Goal: Check status: Check status

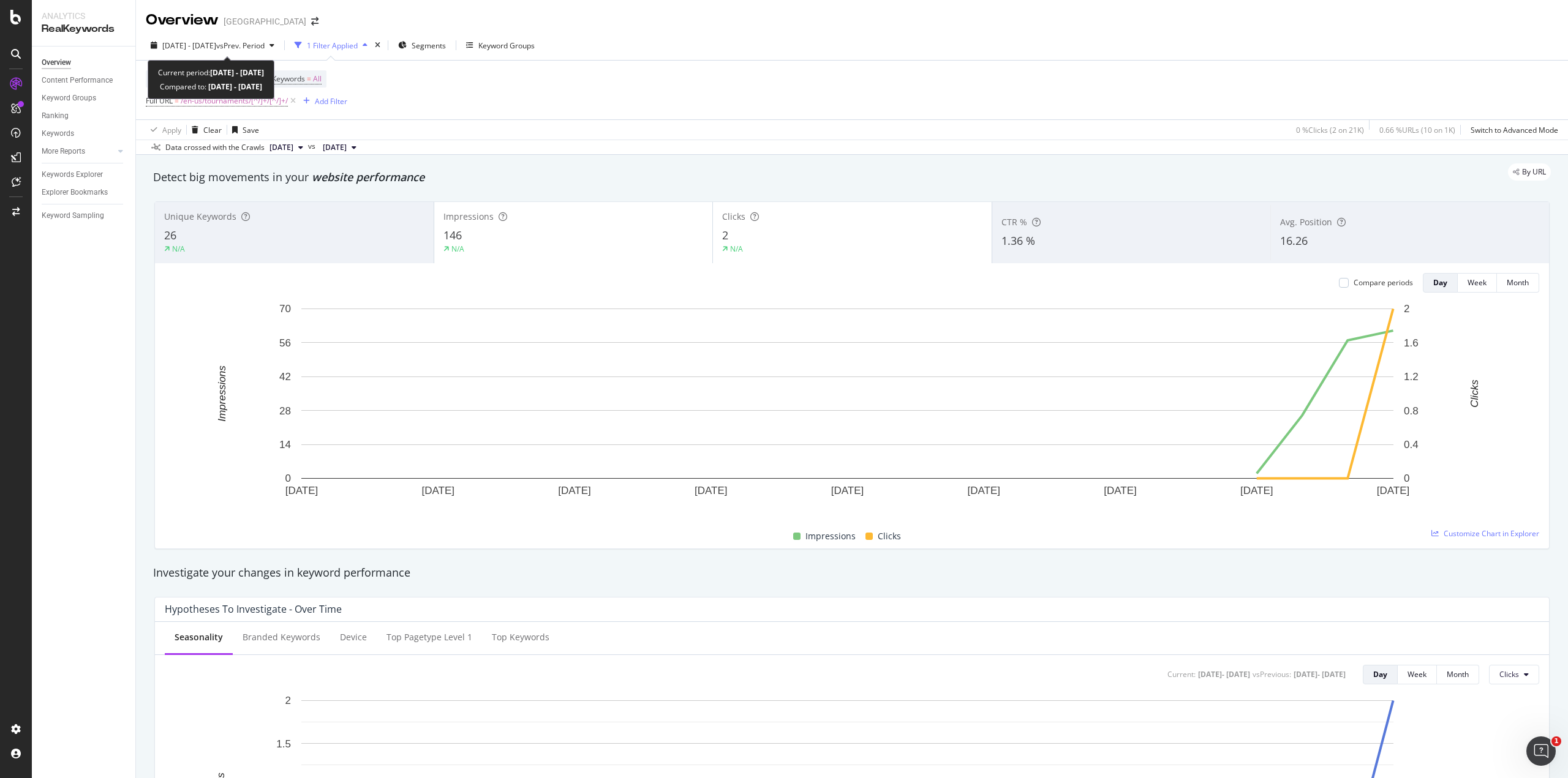
click at [255, 50] on span "vs Prev. Period" at bounding box center [240, 45] width 49 height 11
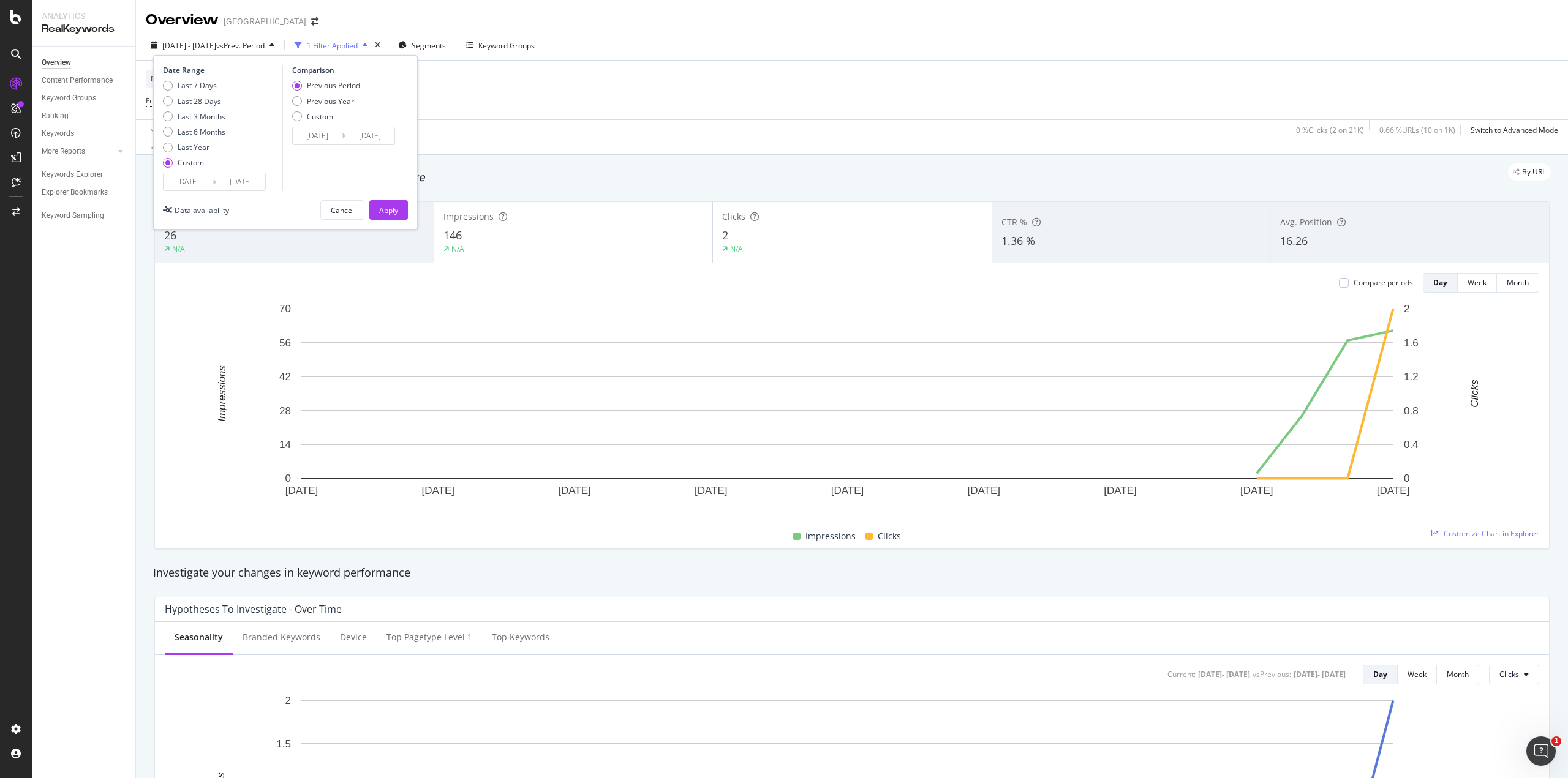
click at [198, 180] on input "[DATE]" at bounding box center [188, 182] width 49 height 17
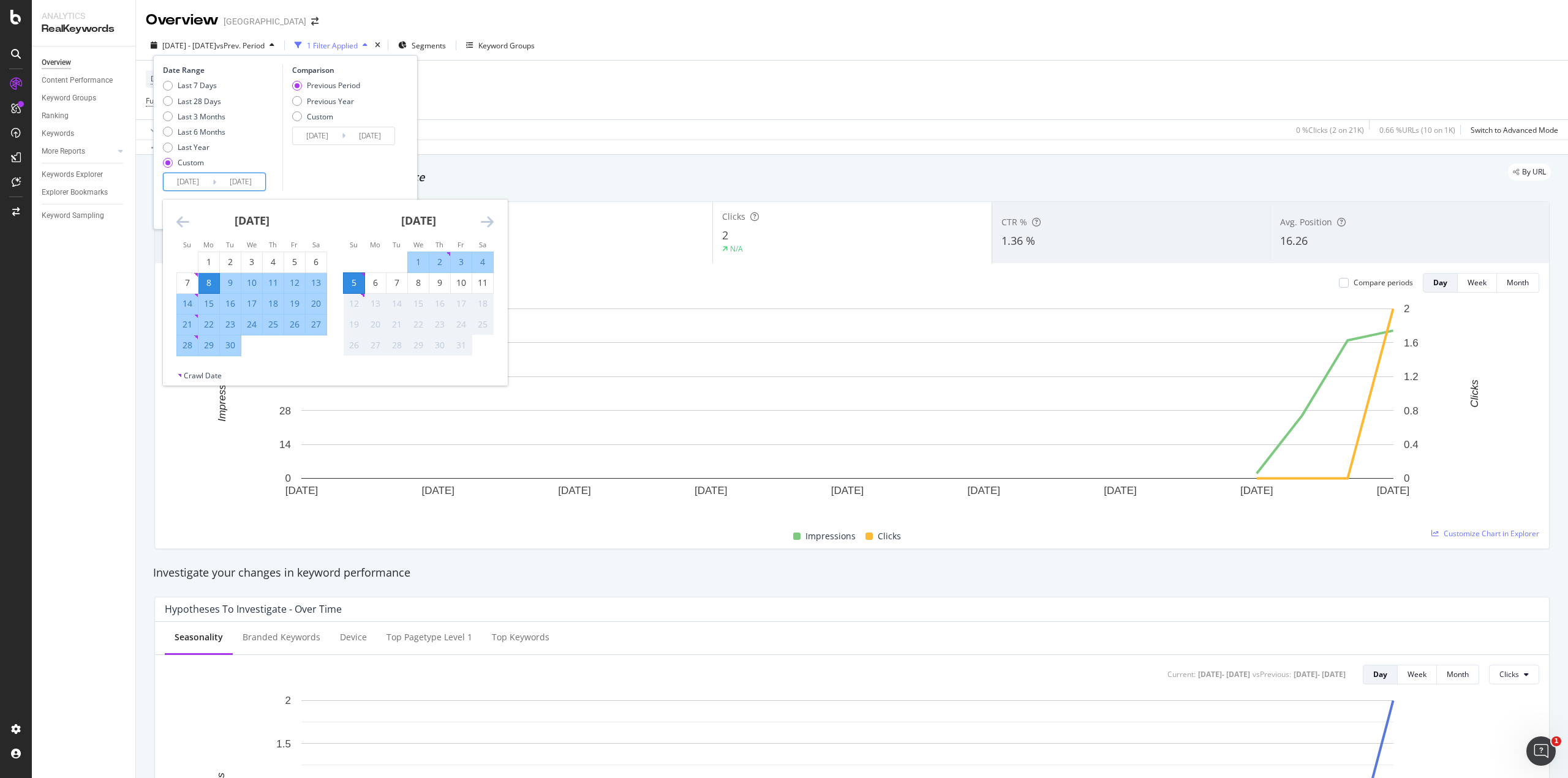
click at [209, 282] on div "8" at bounding box center [208, 282] width 21 height 12
click at [478, 285] on div "11" at bounding box center [482, 282] width 21 height 12
type input "[DATE]"
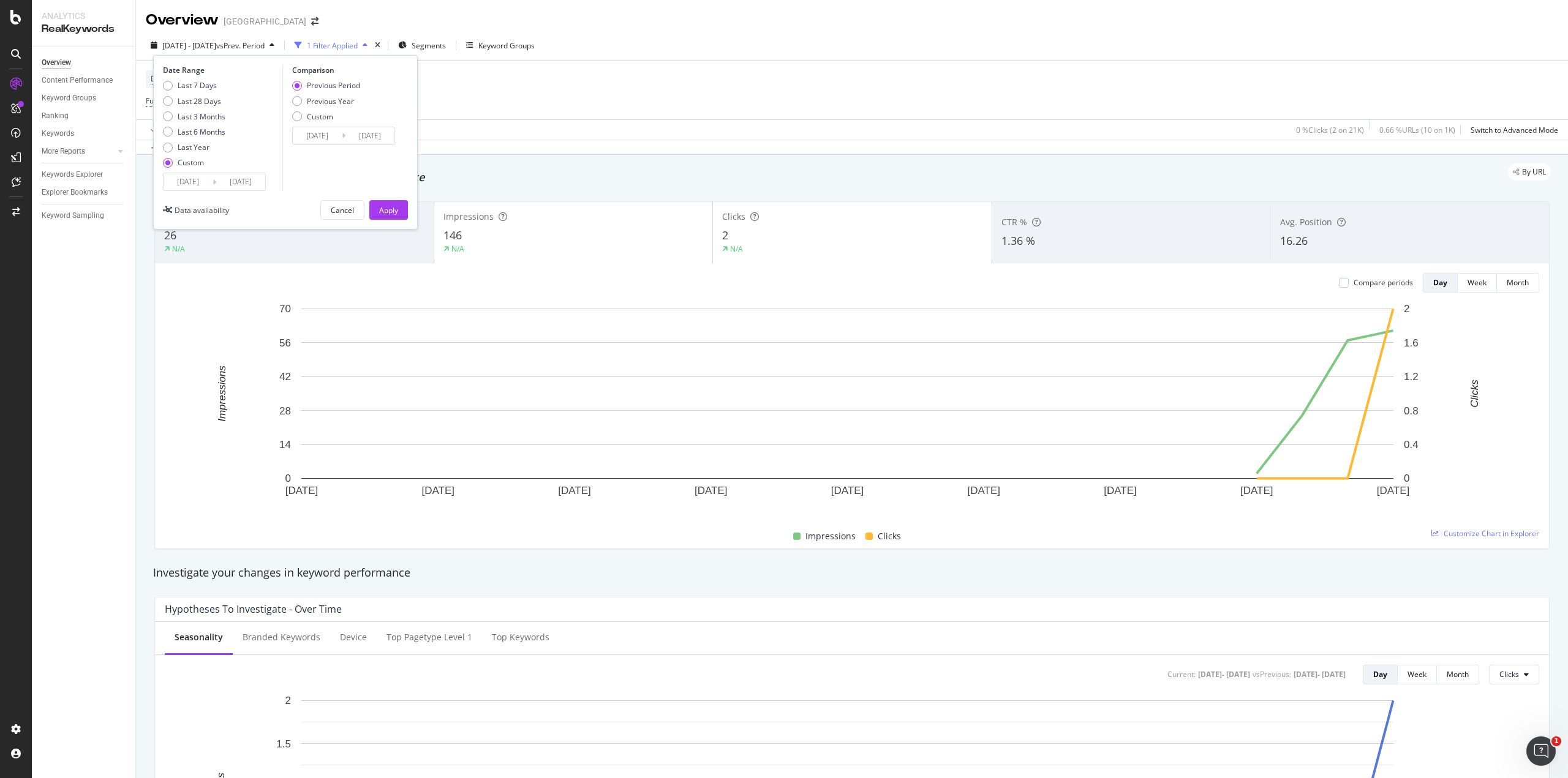
click at [237, 182] on input "[DATE]" at bounding box center [240, 182] width 49 height 17
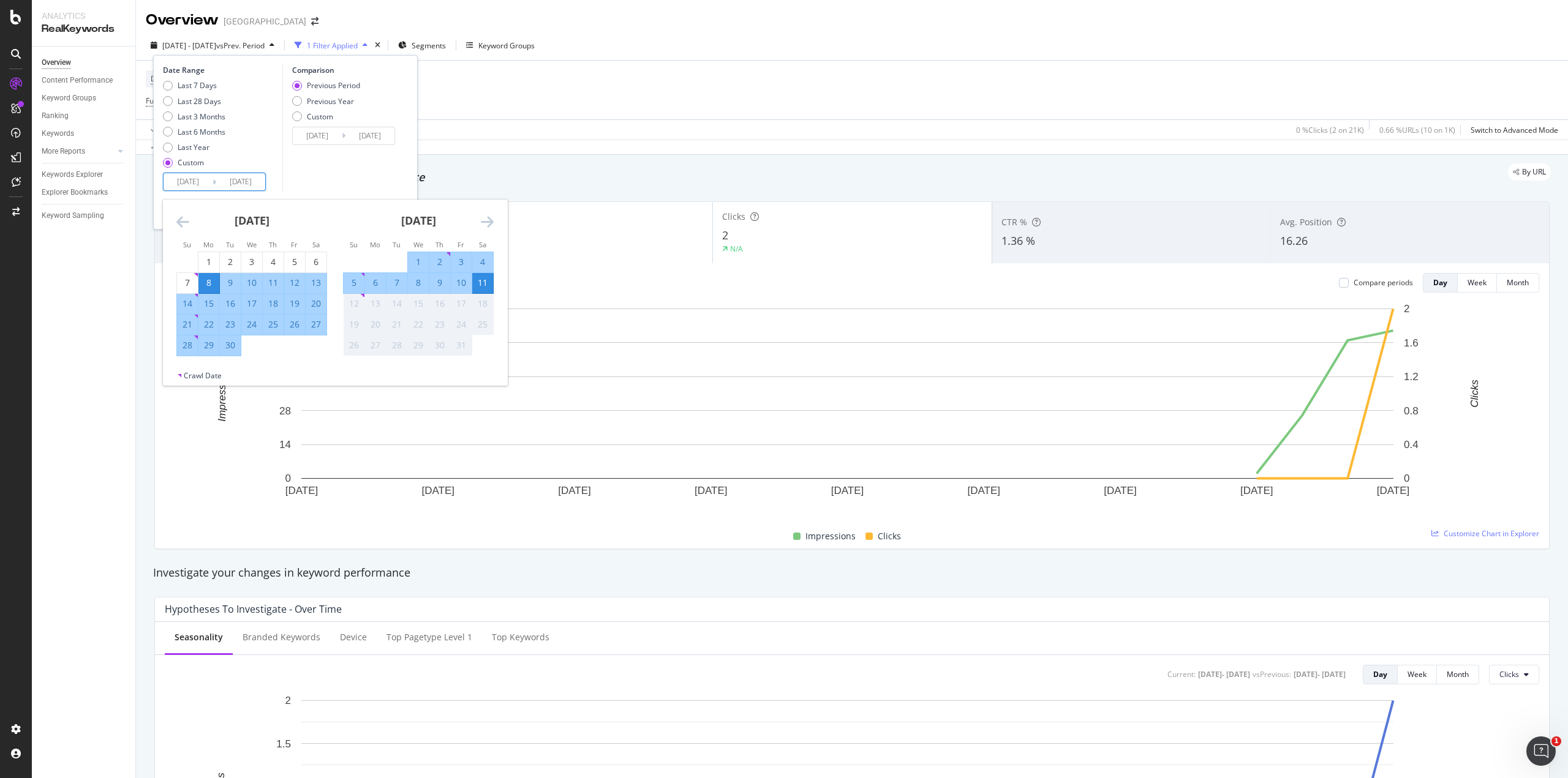
click at [378, 175] on div "Comparison Previous Period Previous Year Custom [DATE] Navigate forward to inte…" at bounding box center [340, 128] width 116 height 126
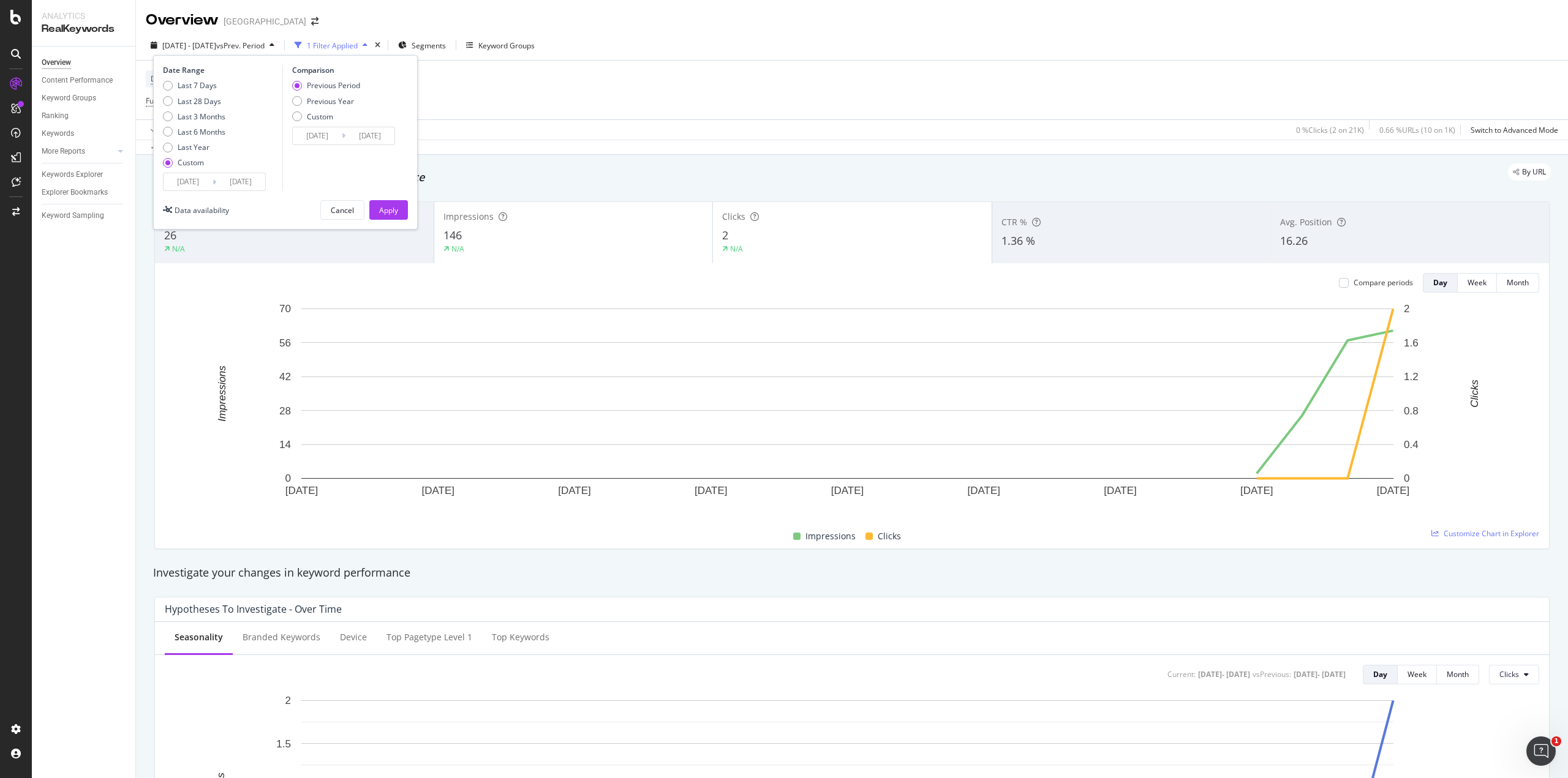
click at [392, 213] on div "Apply" at bounding box center [388, 210] width 19 height 11
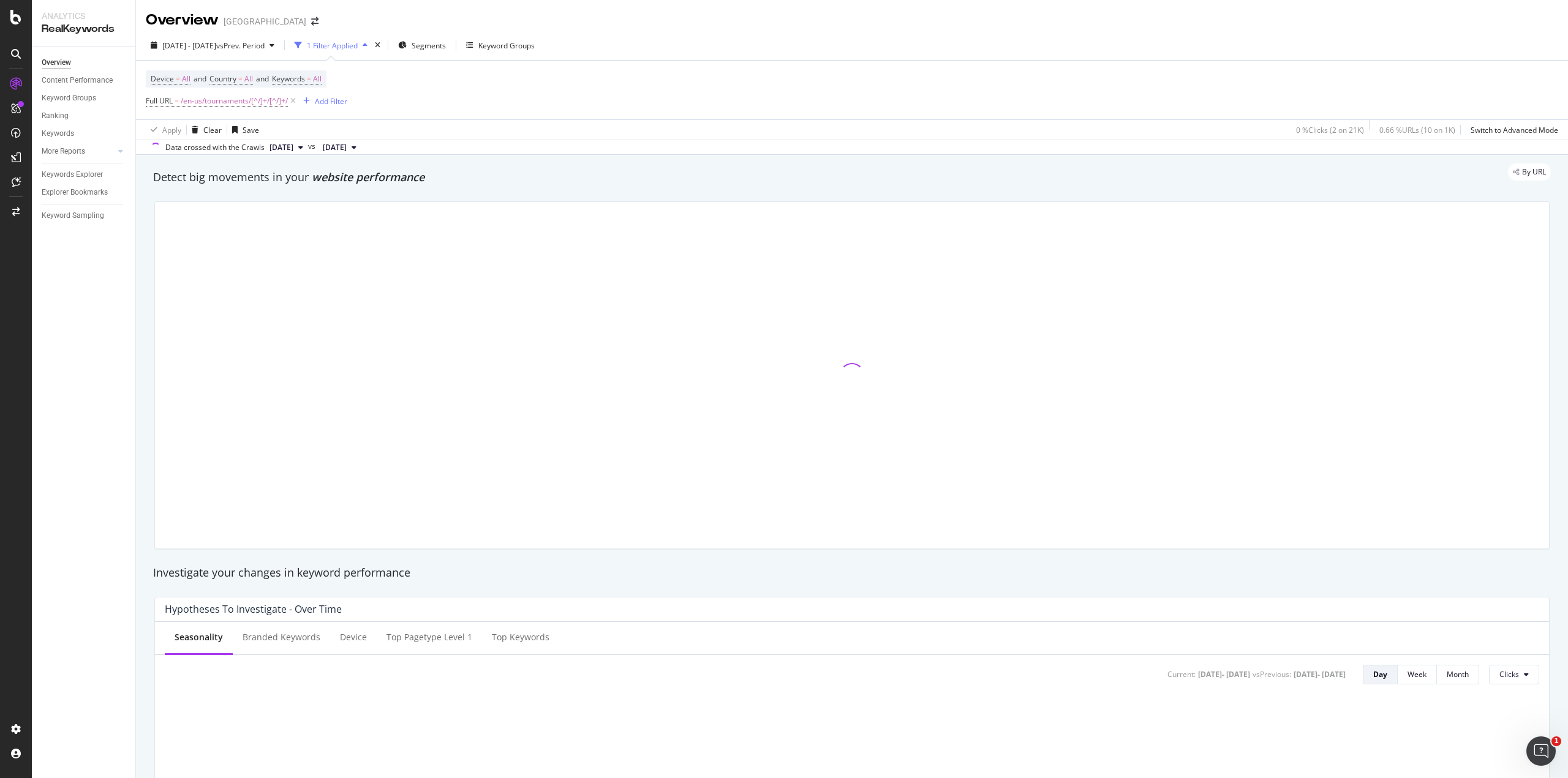
click at [293, 146] on span "[DATE]" at bounding box center [281, 147] width 24 height 11
click at [309, 187] on div "[DATE]" at bounding box center [302, 188] width 68 height 11
